Goal: Task Accomplishment & Management: Use online tool/utility

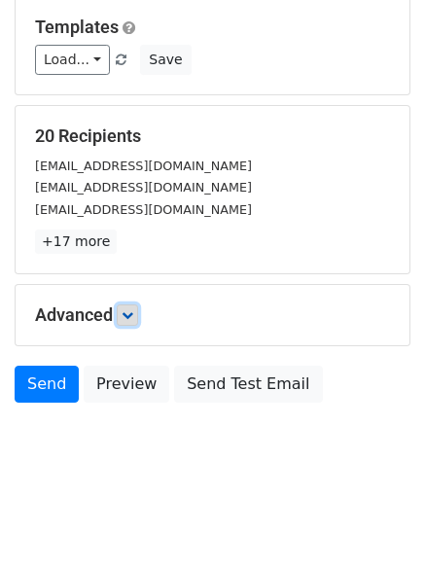
click at [130, 316] on icon at bounding box center [128, 315] width 12 height 12
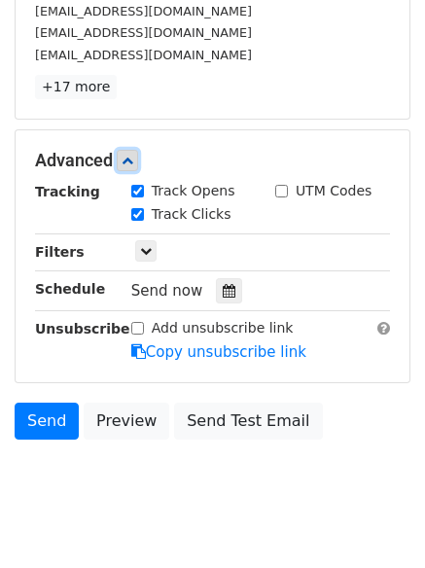
scroll to position [356, 0]
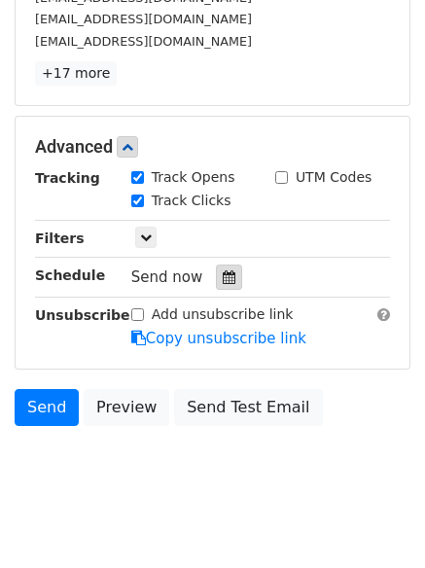
click at [223, 277] on icon at bounding box center [229, 278] width 13 height 14
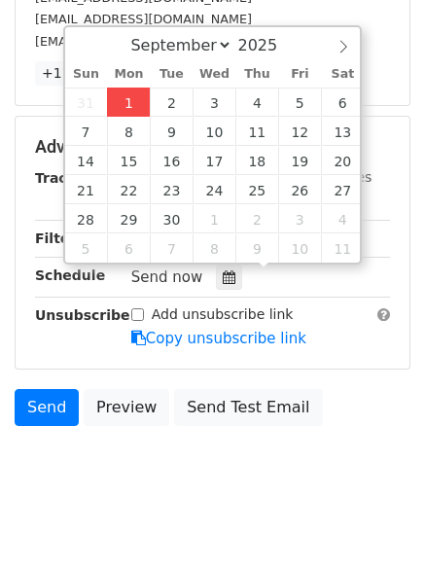
type input "2025-09-01 12:00"
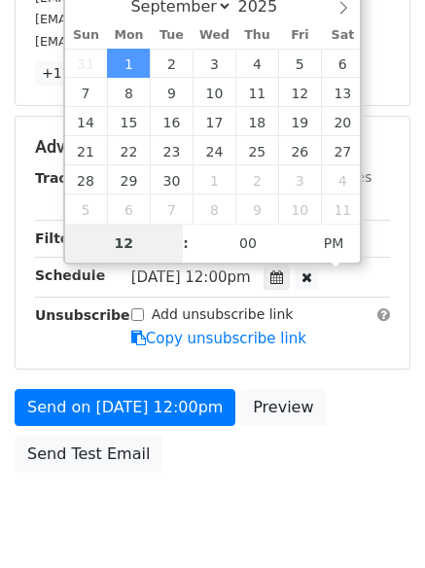
scroll to position [347, 0]
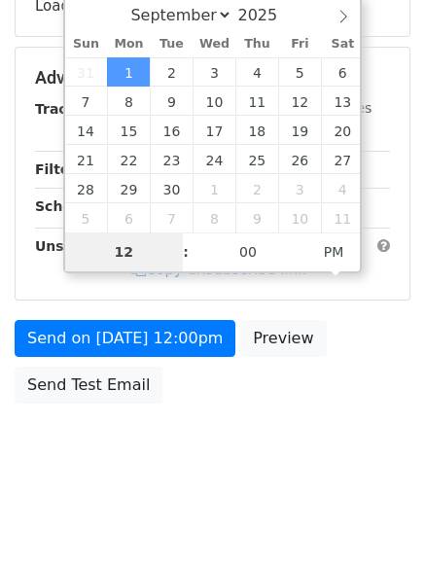
type input "4"
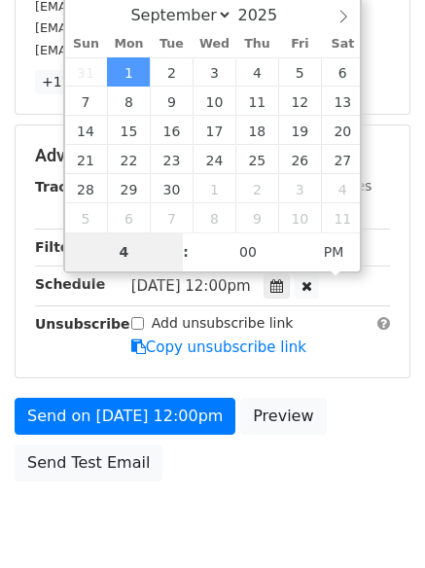
scroll to position [356, 0]
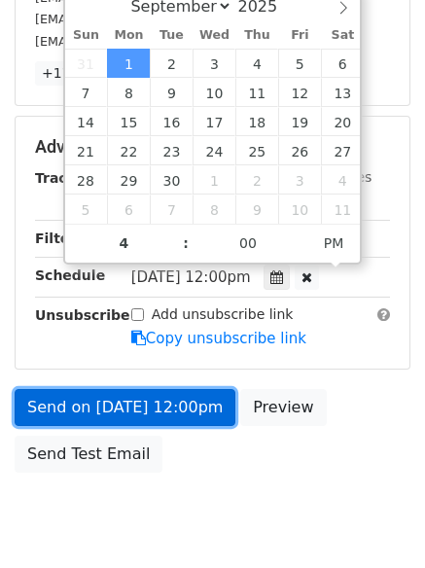
type input "2025-09-01 16:00"
click at [126, 401] on link "Send on Sep 1 at 12:00pm" at bounding box center [125, 407] width 221 height 37
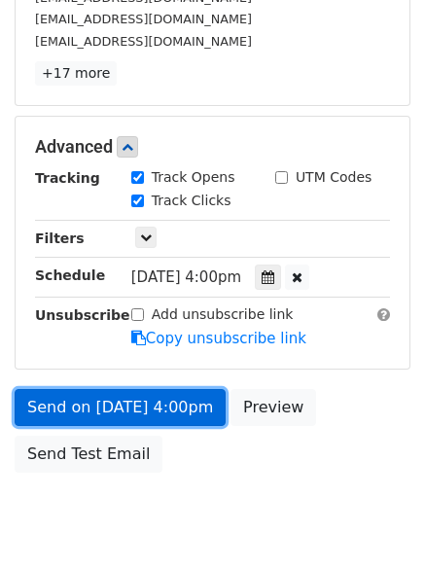
click at [126, 401] on link "Send on Sep 1 at 4:00pm" at bounding box center [120, 407] width 211 height 37
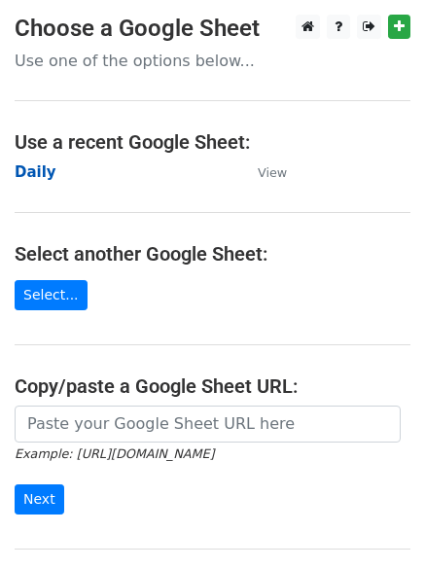
click at [40, 178] on strong "Daily" at bounding box center [36, 173] width 42 height 18
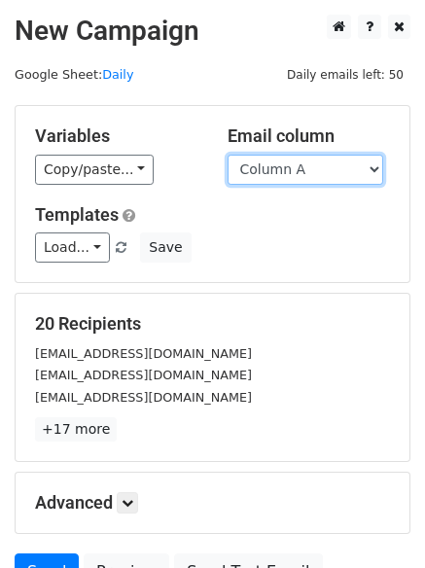
click at [291, 170] on select "Column A Column B Column C Column D Column E" at bounding box center [306, 170] width 156 height 30
select select "Column B"
click at [228, 155] on select "Column A Column B Column C Column D Column E" at bounding box center [306, 170] width 156 height 30
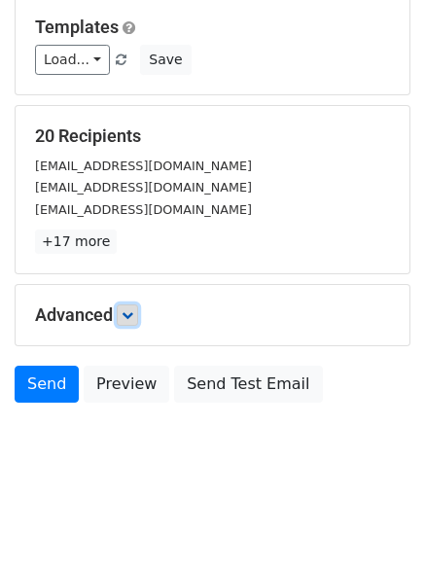
click at [133, 324] on link at bounding box center [127, 315] width 21 height 21
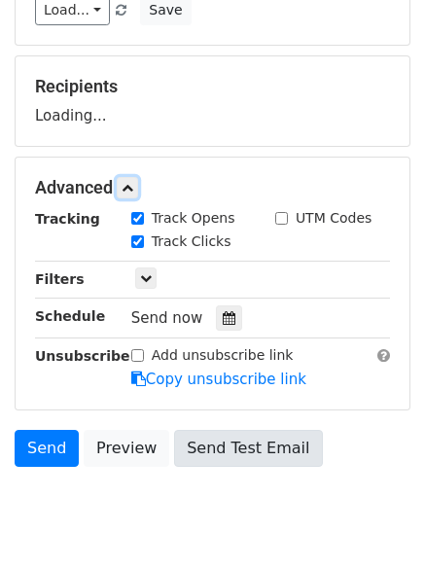
scroll to position [301, 0]
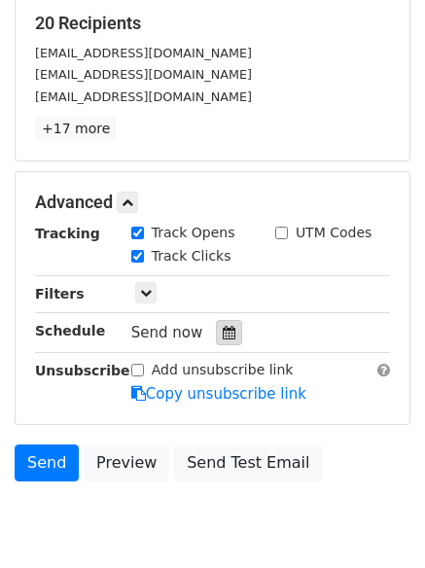
click at [223, 331] on icon at bounding box center [229, 333] width 13 height 14
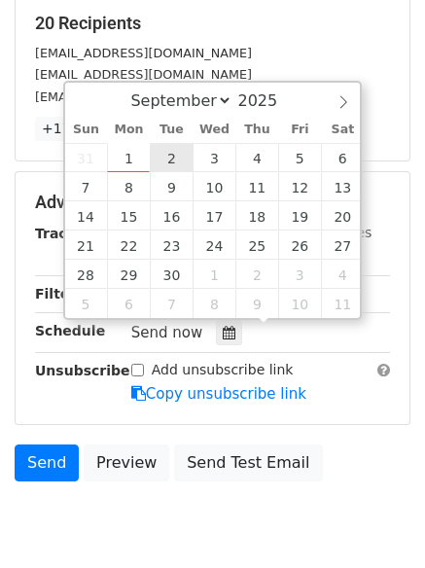
type input "2025-09-02 12:00"
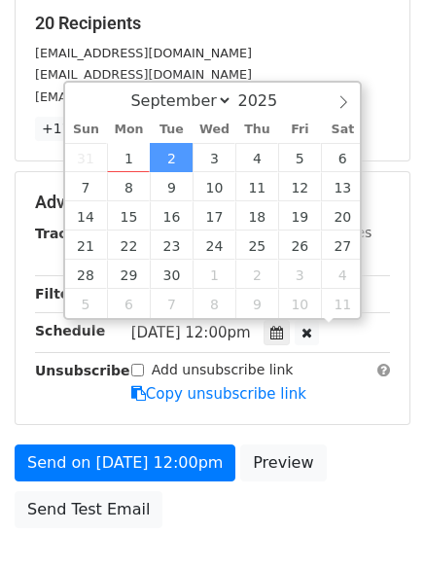
scroll to position [1, 0]
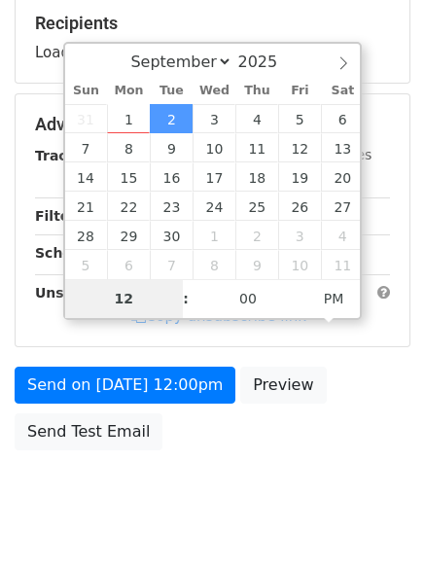
type input "5"
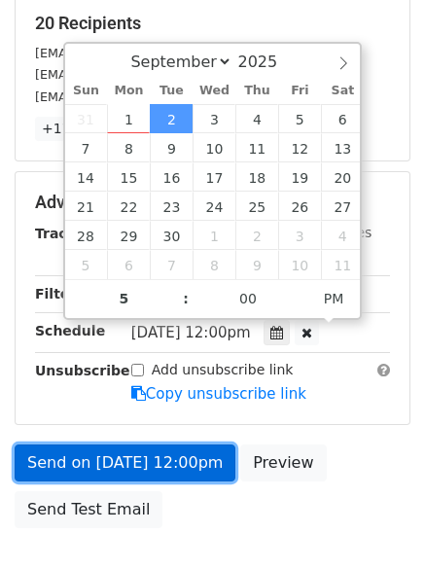
type input "2025-09-02 17:00"
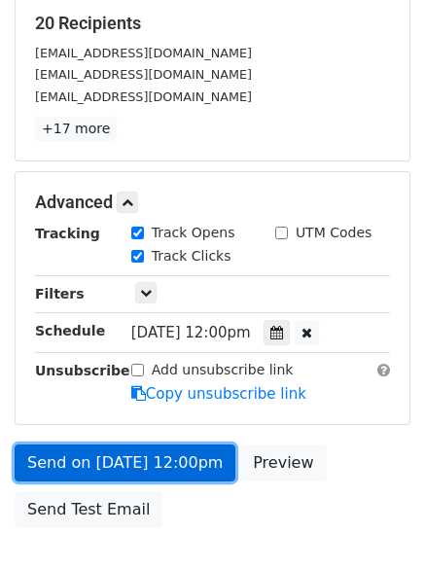
click at [134, 464] on link "Send on Sep 2 at 12:00pm" at bounding box center [125, 463] width 221 height 37
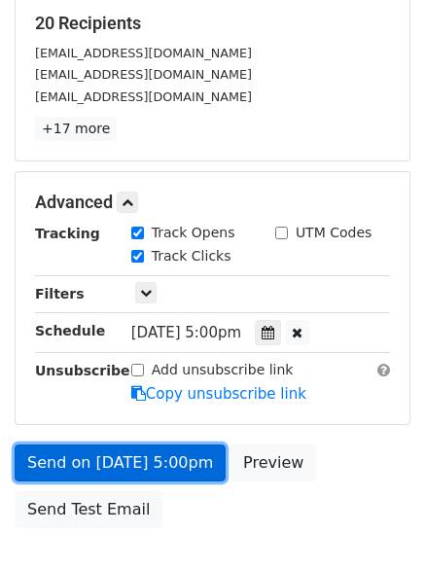
click at [88, 462] on link "Send on Sep 2 at 5:00pm" at bounding box center [120, 463] width 211 height 37
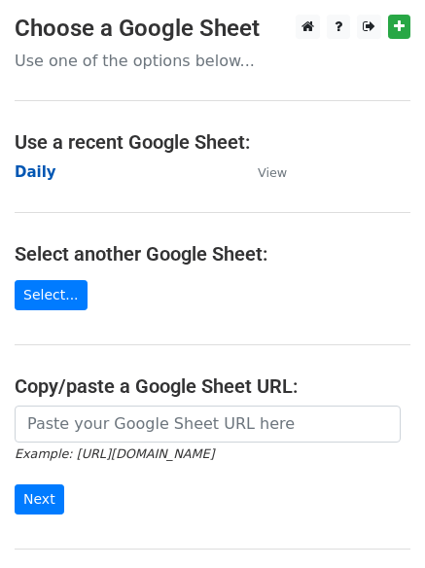
click at [41, 176] on strong "Daily" at bounding box center [36, 173] width 42 height 18
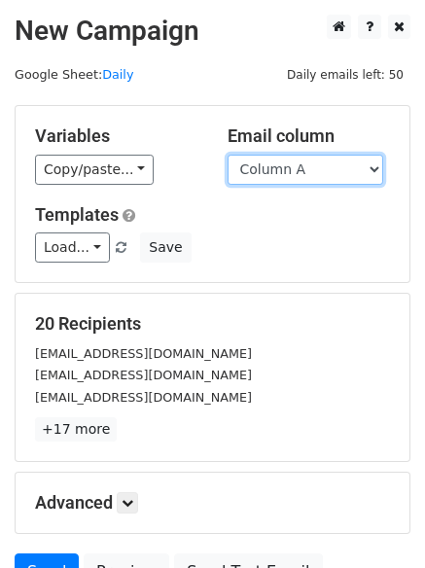
click at [273, 179] on select "Column A Column B Column C Column D Column E" at bounding box center [306, 170] width 156 height 30
select select "Column C"
click at [228, 155] on select "Column A Column B Column C Column D Column E" at bounding box center [306, 170] width 156 height 30
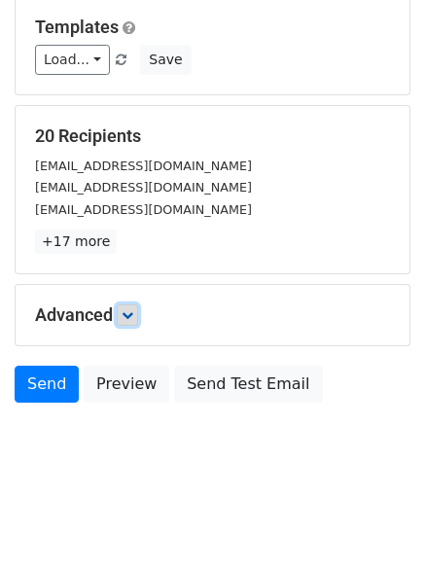
scroll to position [110, 0]
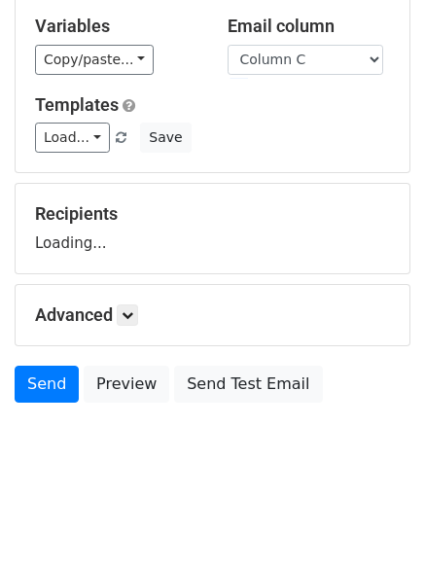
click at [129, 300] on div "Advanced Tracking Track Opens UTM Codes Track Clicks Filters Only include sprea…" at bounding box center [213, 315] width 394 height 60
click at [129, 254] on div "Recipients Loading..." at bounding box center [212, 228] width 355 height 51
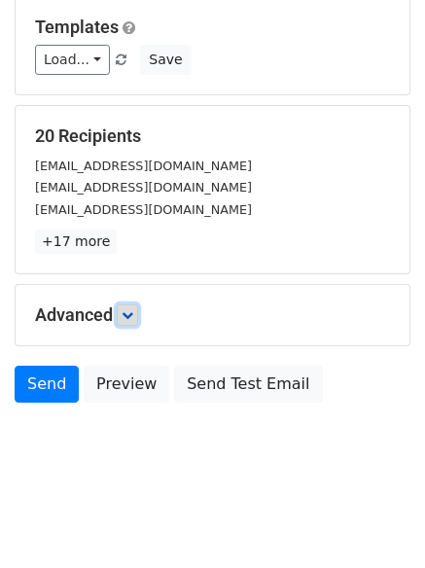
click at [133, 320] on icon at bounding box center [128, 315] width 12 height 12
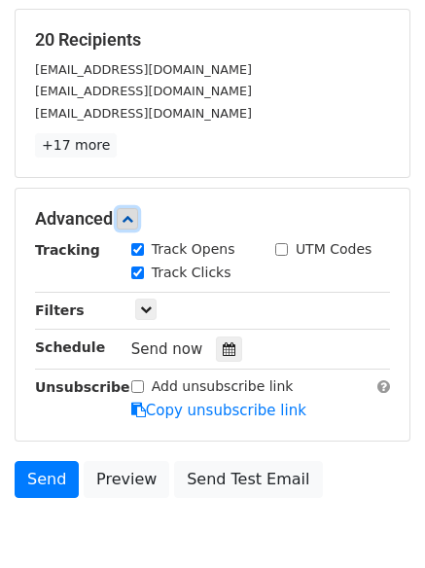
scroll to position [371, 0]
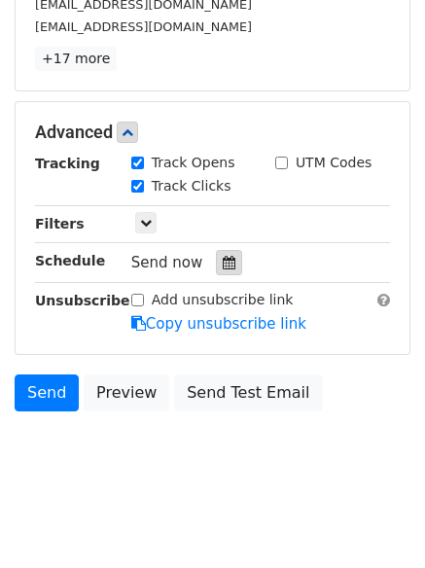
click at [230, 266] on div at bounding box center [229, 262] width 26 height 25
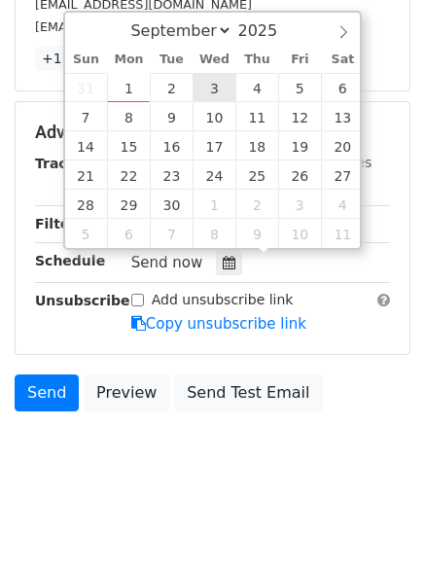
type input "2025-09-03 12:00"
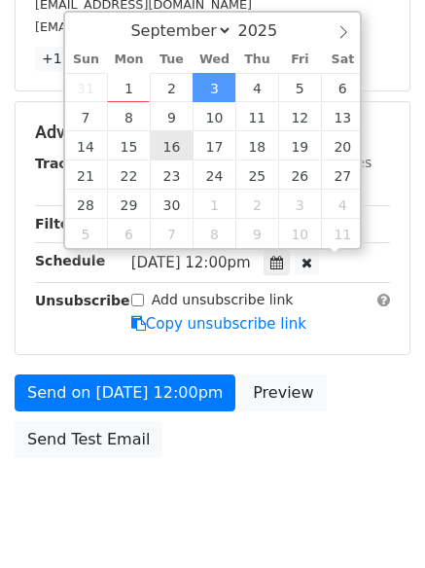
scroll to position [1, 0]
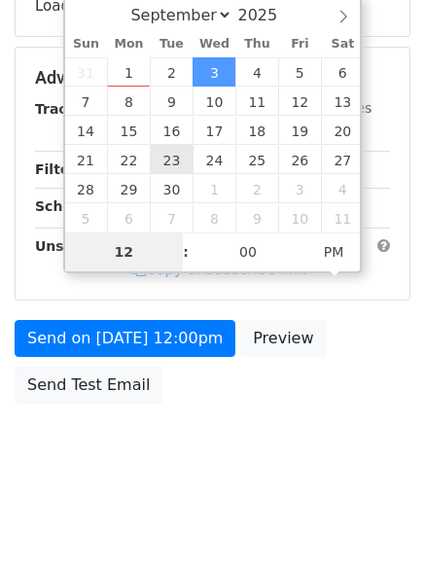
type input "6"
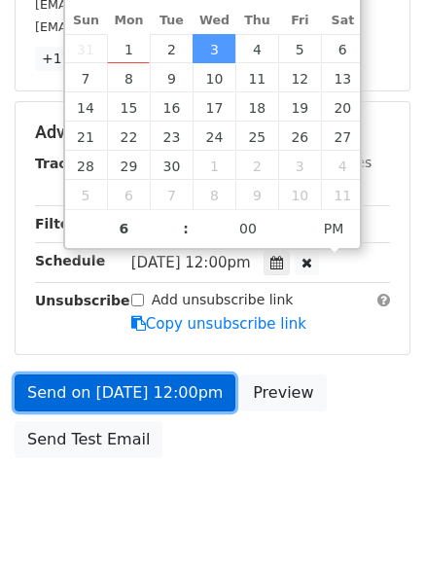
type input "2025-09-03 18:00"
click at [126, 404] on link "Send on Sep 3 at 12:00pm" at bounding box center [125, 393] width 221 height 37
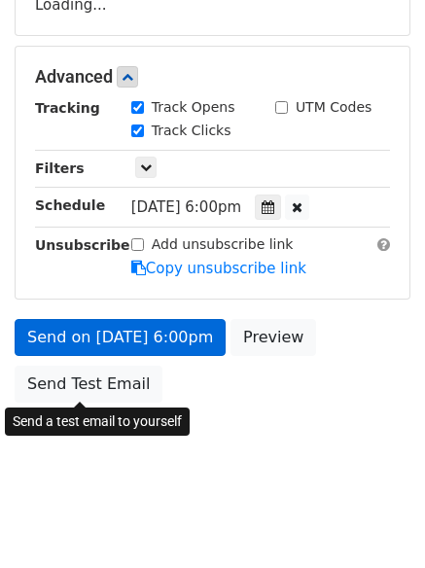
scroll to position [347, 0]
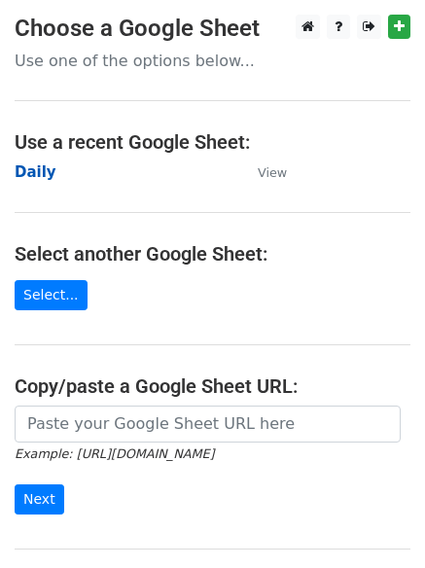
click at [33, 169] on strong "Daily" at bounding box center [36, 173] width 42 height 18
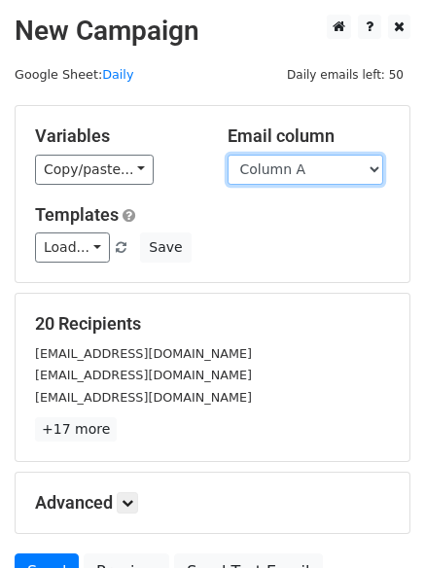
click at [298, 175] on select "Column A Column B Column C Column D Column E" at bounding box center [306, 170] width 156 height 30
select select "Column D"
click at [228, 155] on select "Column A Column B Column C Column D Column E" at bounding box center [306, 170] width 156 height 30
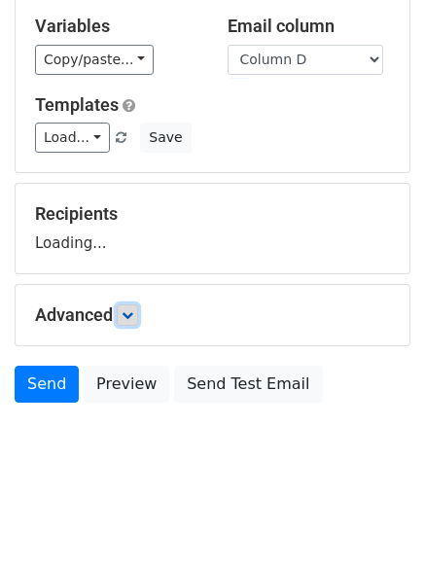
click at [130, 310] on icon at bounding box center [128, 315] width 12 height 12
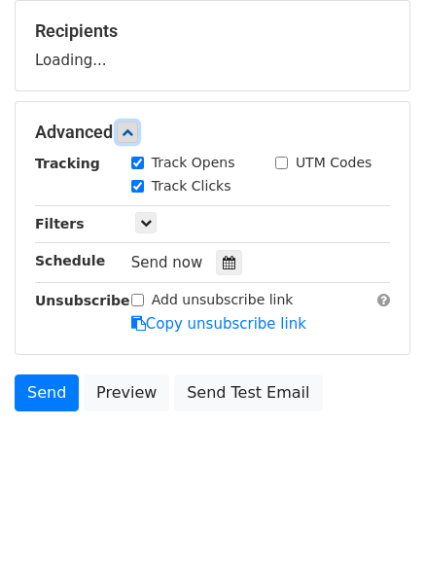
scroll to position [295, 0]
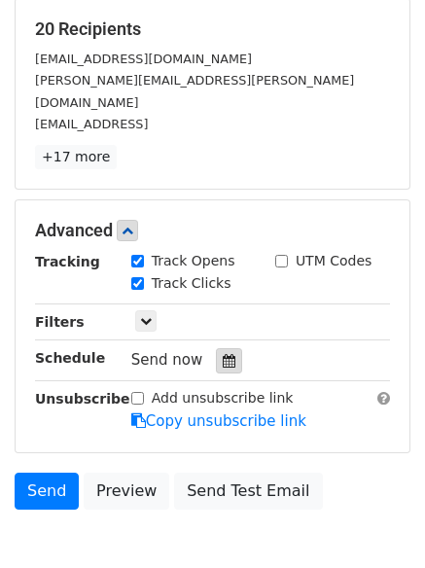
click at [219, 348] on div at bounding box center [229, 360] width 26 height 25
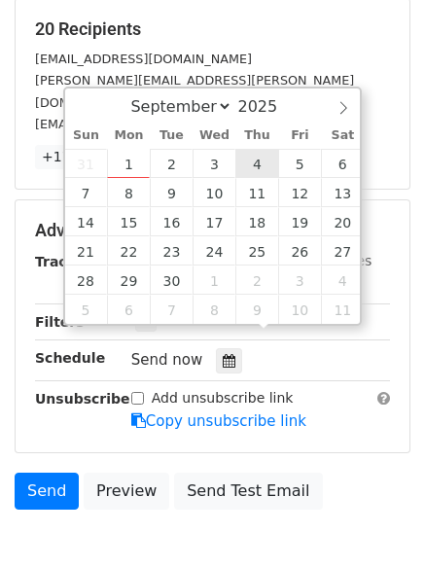
type input "2025-09-04 12:00"
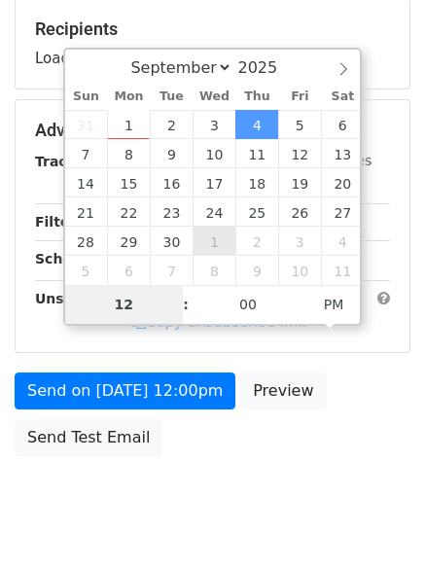
type input "7"
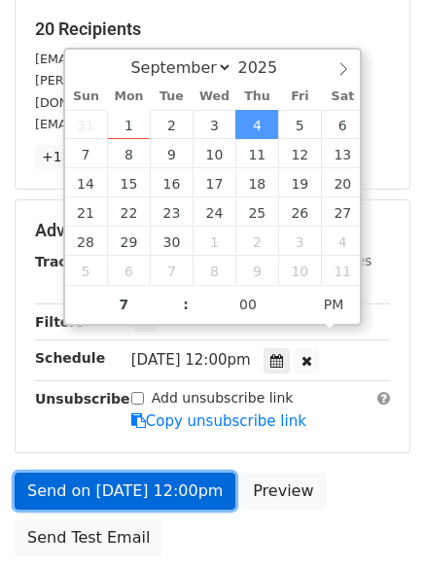
type input "2025-09-04 19:00"
click at [127, 473] on link "Send on Sep 4 at 12:00pm" at bounding box center [125, 491] width 221 height 37
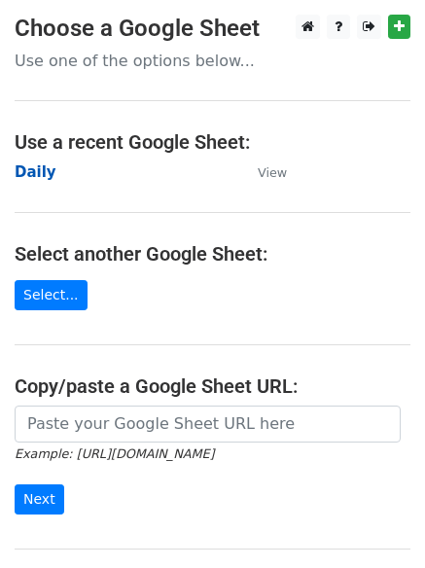
click at [45, 169] on strong "Daily" at bounding box center [36, 173] width 42 height 18
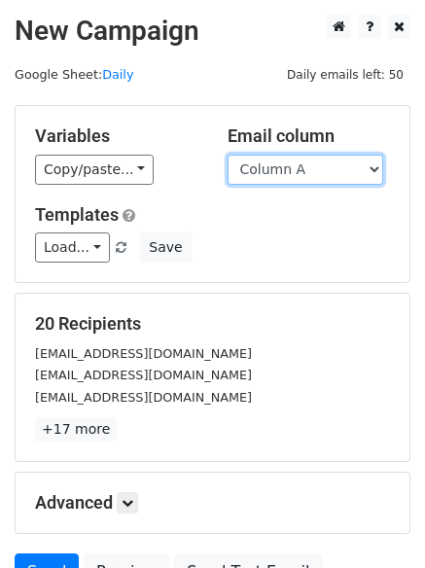
click at [284, 178] on select "Column A Column B Column C Column D Column E" at bounding box center [306, 170] width 156 height 30
select select "Column E"
click at [228, 155] on select "Column A Column B Column C Column D Column E" at bounding box center [306, 170] width 156 height 30
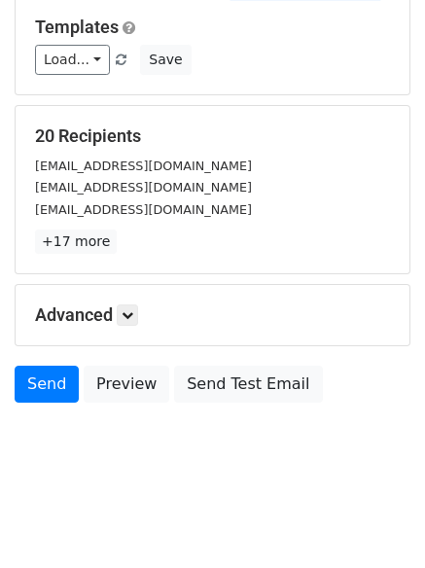
scroll to position [110, 0]
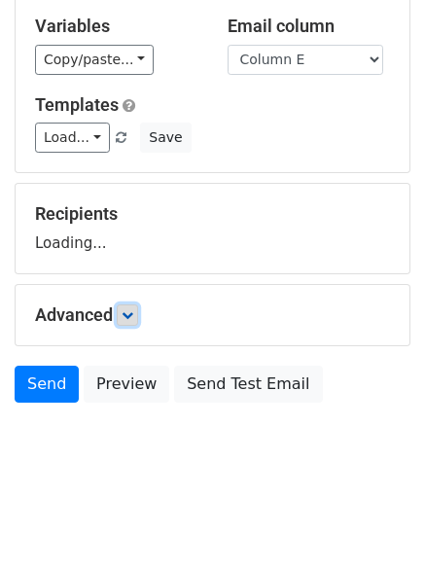
drag, startPoint x: 129, startPoint y: 316, endPoint x: 149, endPoint y: 319, distance: 19.7
click at [131, 316] on icon at bounding box center [128, 315] width 12 height 12
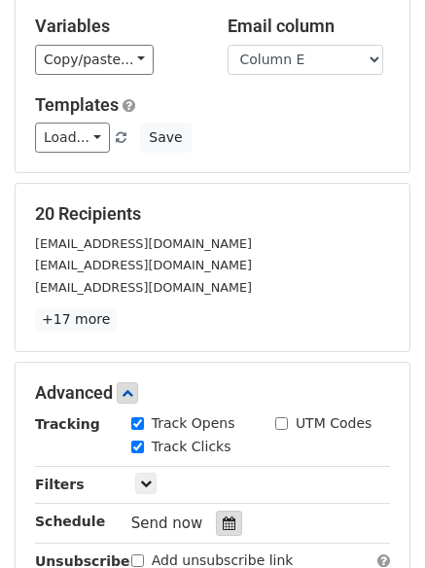
click at [217, 521] on div at bounding box center [229, 523] width 26 height 25
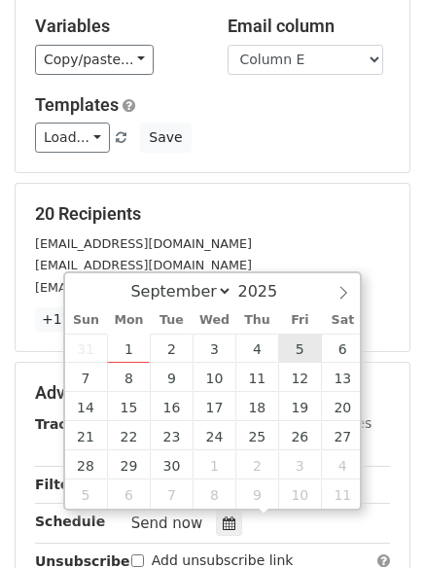
type input "[DATE] 12:00"
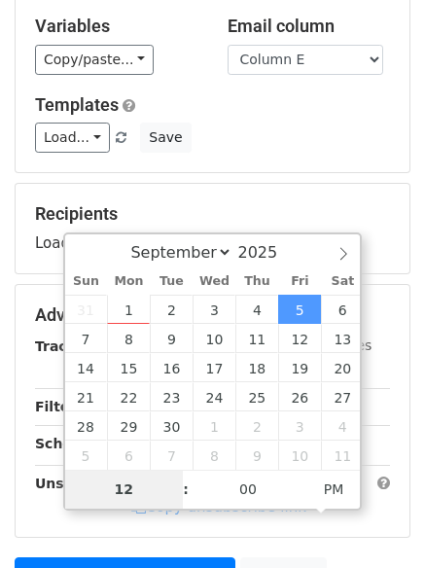
type input "8"
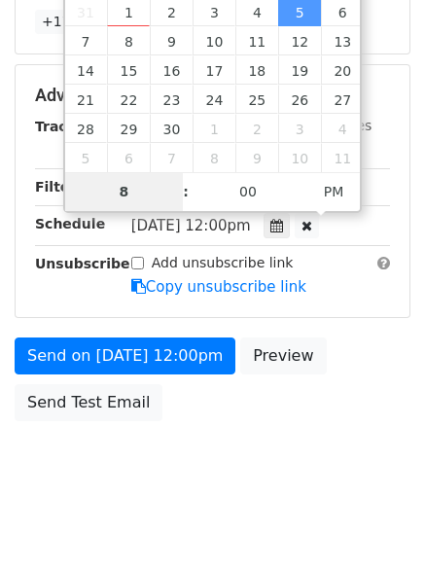
scroll to position [425, 0]
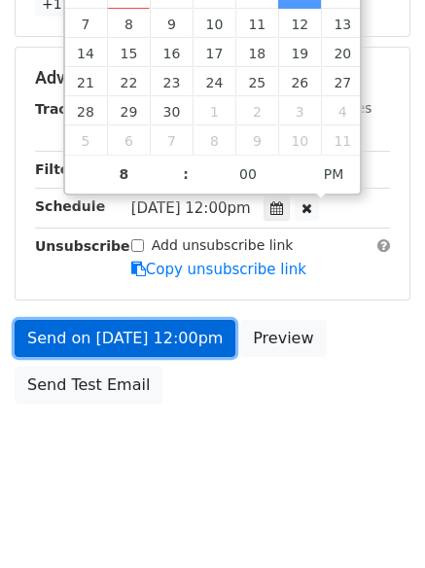
type input "[DATE] 20:00"
click at [114, 332] on link "Send on [DATE] 12:00pm" at bounding box center [125, 338] width 221 height 37
